Goal: Task Accomplishment & Management: Use online tool/utility

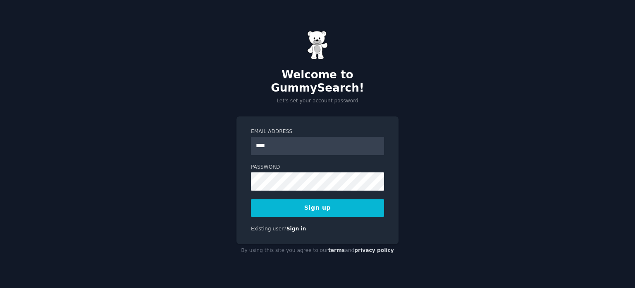
type input "**********"
click at [343, 201] on button "Sign up" at bounding box center [317, 207] width 133 height 17
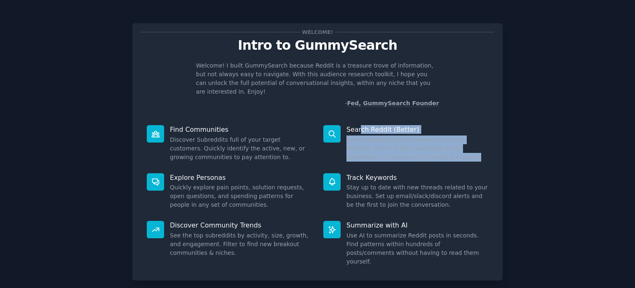
drag, startPoint x: 422, startPoint y: 151, endPoint x: 358, endPoint y: 123, distance: 70.1
click at [358, 123] on div "Search Reddit (Better) Search Reddit posts & comments for any keyword. Zoom in …" at bounding box center [406, 143] width 177 height 48
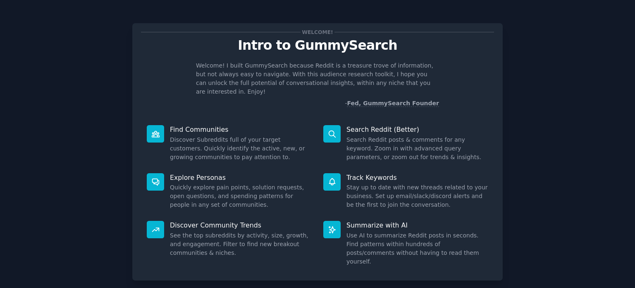
click at [355, 202] on div "Track Keywords Stay up to date with new threads related to your business. Set u…" at bounding box center [406, 191] width 177 height 48
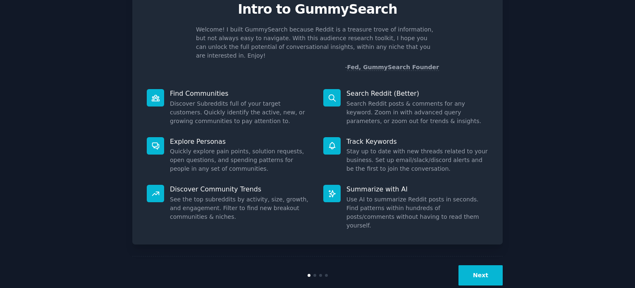
click at [474, 265] on button "Next" at bounding box center [481, 275] width 44 height 20
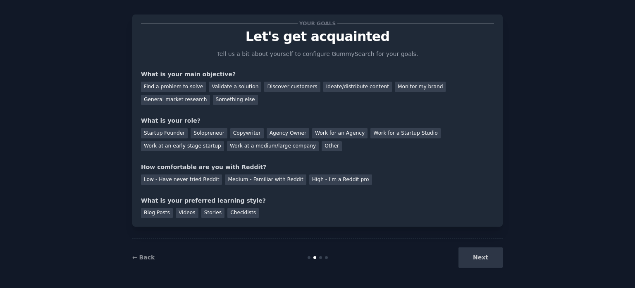
scroll to position [8, 0]
click at [210, 95] on div "General market research" at bounding box center [175, 100] width 69 height 10
click at [279, 90] on div "Discover customers" at bounding box center [292, 87] width 56 height 10
click at [210, 95] on div "General market research" at bounding box center [175, 100] width 69 height 10
click at [276, 134] on div "Agency Owner" at bounding box center [288, 133] width 43 height 10
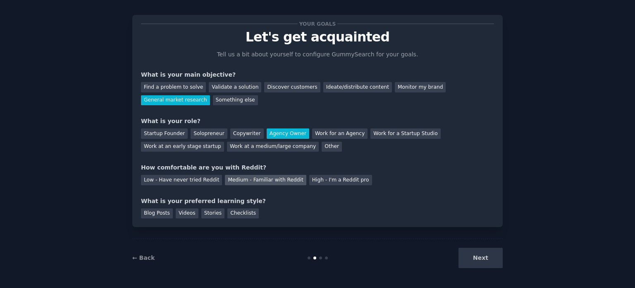
click at [264, 182] on div "Medium - Familiar with Reddit" at bounding box center [265, 180] width 81 height 10
click at [475, 258] on div "Next" at bounding box center [441, 257] width 124 height 20
click at [156, 213] on div "Blog Posts" at bounding box center [157, 213] width 32 height 10
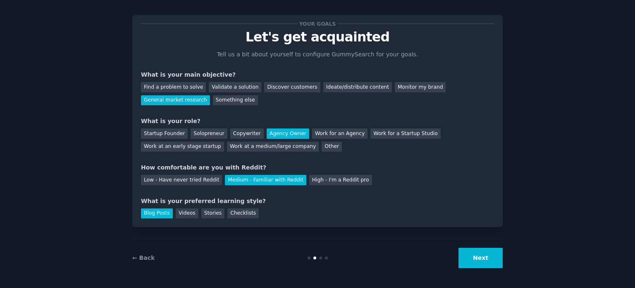
click at [475, 255] on button "Next" at bounding box center [481, 257] width 44 height 20
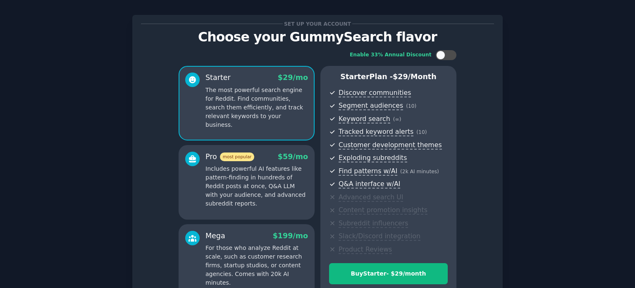
scroll to position [97, 0]
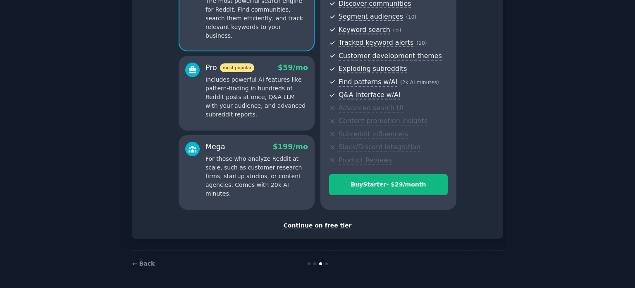
click at [314, 226] on div "Continue on free tier" at bounding box center [317, 225] width 353 height 9
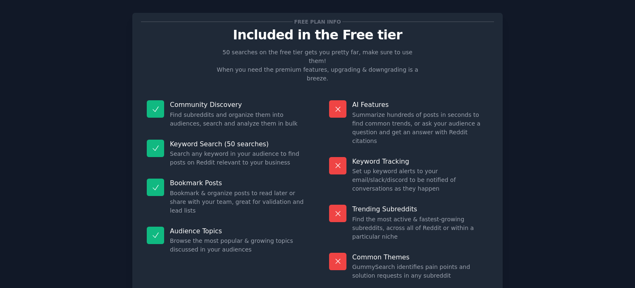
scroll to position [11, 0]
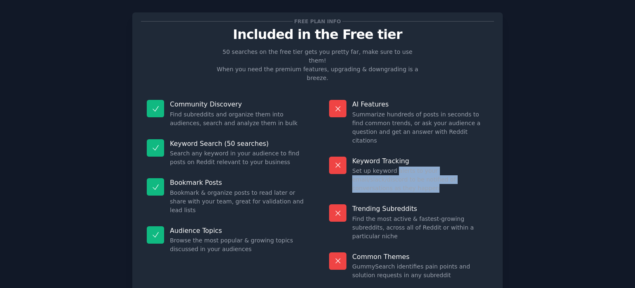
drag, startPoint x: 392, startPoint y: 143, endPoint x: 473, endPoint y: 163, distance: 83.5
click at [473, 163] on div "Keyword Tracking Set up keyword alerts to your email/slack/discord to be notifi…" at bounding box center [409, 175] width 171 height 48
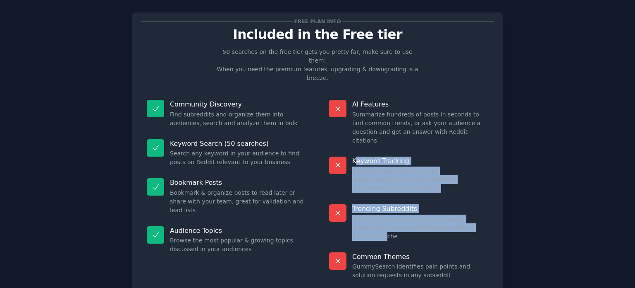
drag, startPoint x: 353, startPoint y: 135, endPoint x: 460, endPoint y: 193, distance: 121.3
click at [460, 193] on dl "AI Features Summarize hundreds of posts in seconds to find common trends, or as…" at bounding box center [409, 189] width 171 height 191
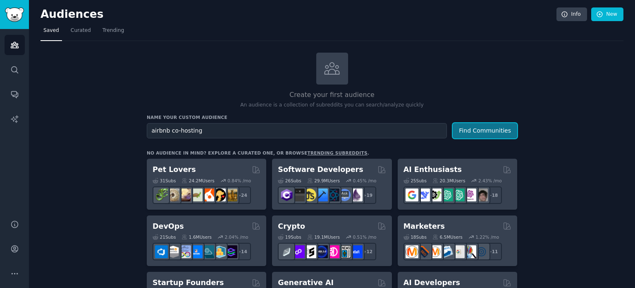
click at [472, 132] on button "Find Communities" at bounding box center [485, 130] width 65 height 15
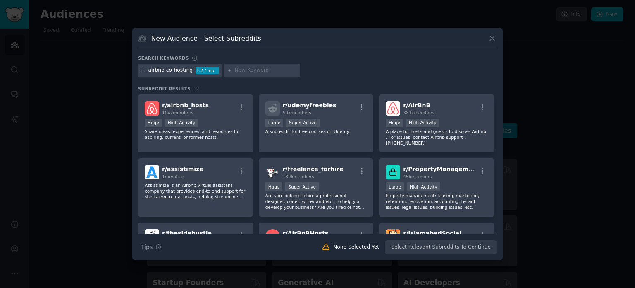
click at [143, 72] on icon at bounding box center [143, 70] width 5 height 5
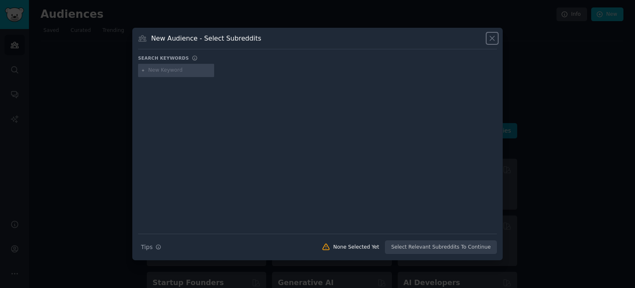
click at [495, 35] on icon at bounding box center [492, 38] width 9 height 9
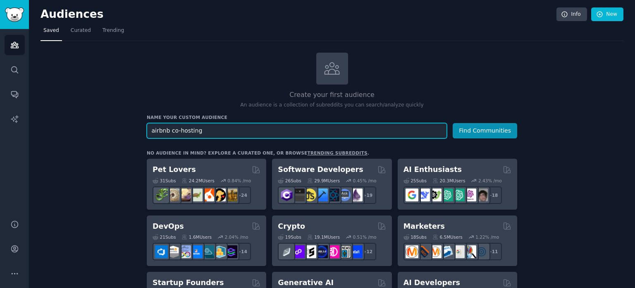
click at [324, 130] on input "airbnb co-hosting" at bounding box center [297, 130] width 300 height 15
type input "real estate virtual assistant"
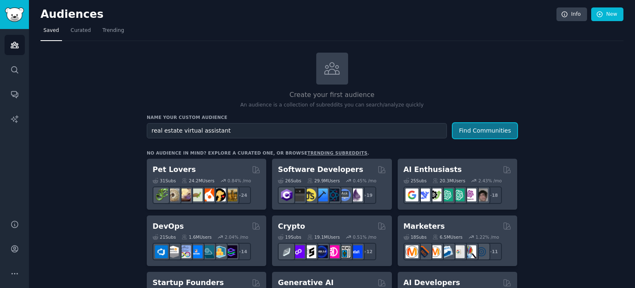
click at [502, 134] on button "Find Communities" at bounding box center [485, 130] width 65 height 15
